Goal: Transaction & Acquisition: Purchase product/service

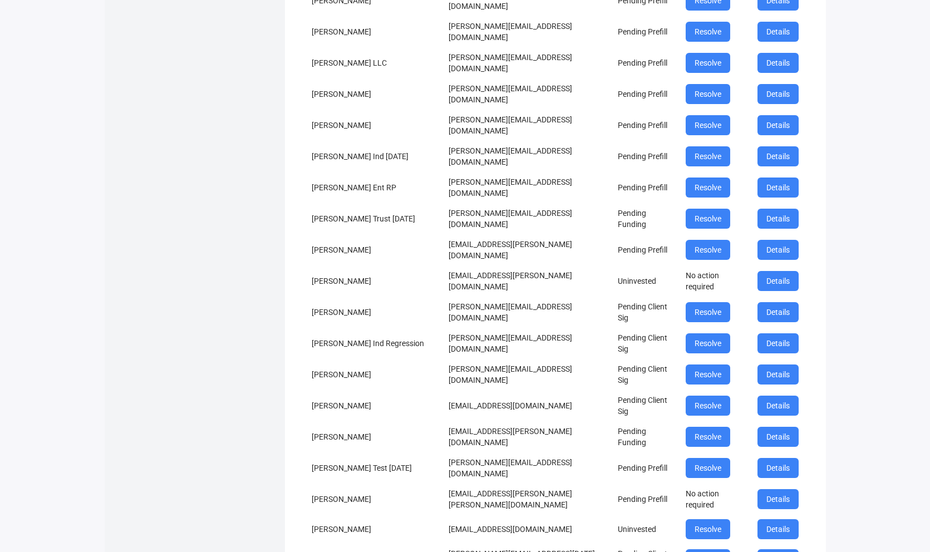
scroll to position [1490, 0]
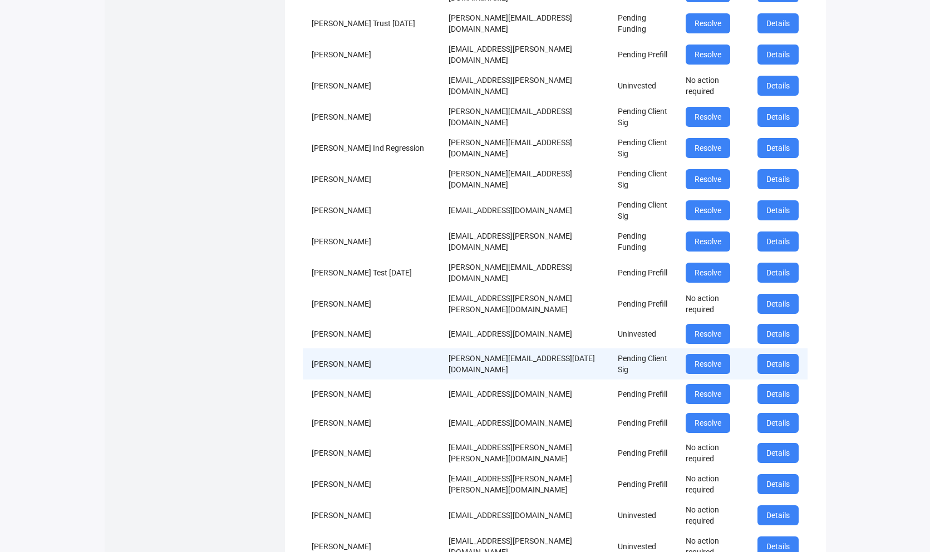
click at [530, 349] on td "donald+sydecar+test+ent+dec4@investwithaqua.com" at bounding box center [524, 364] width 169 height 31
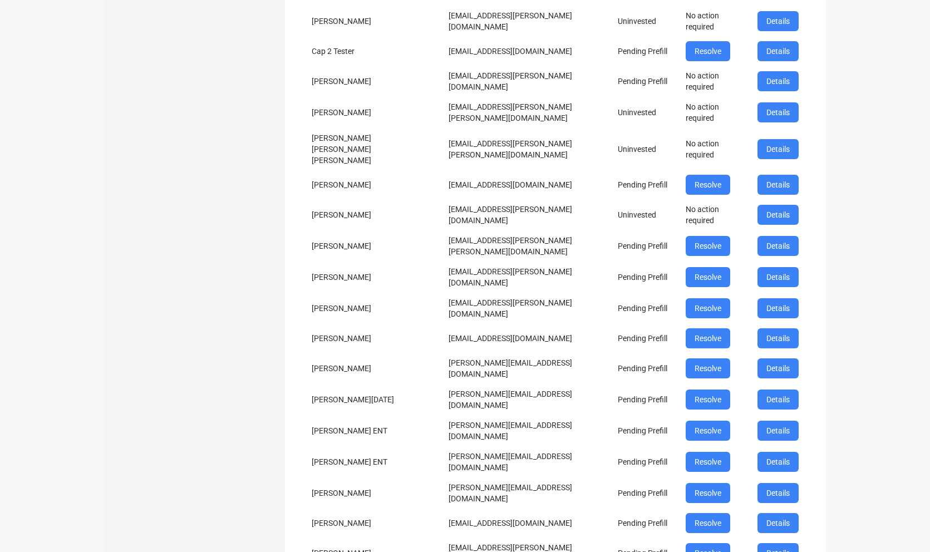
scroll to position [2350, 0]
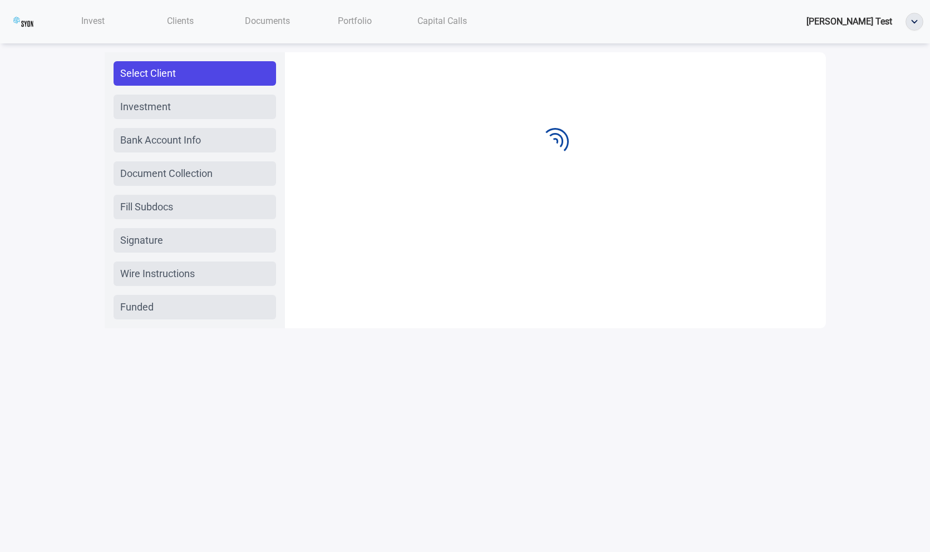
scroll to position [0, 0]
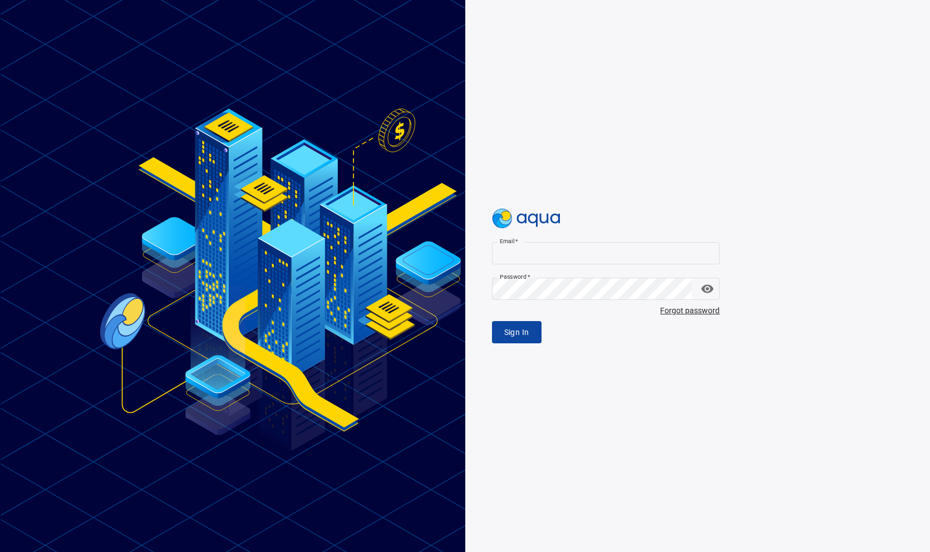
type input "**********"
click at [523, 332] on span "Sign In" at bounding box center [516, 333] width 25 height 14
